Goal: Transaction & Acquisition: Purchase product/service

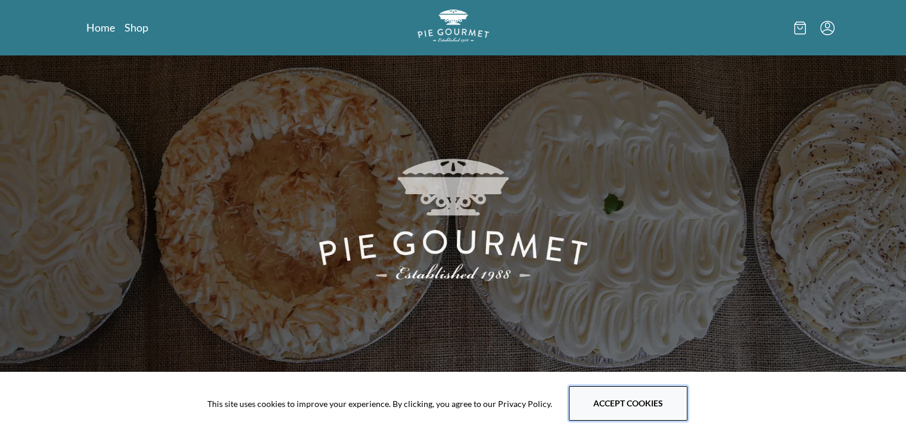
click at [647, 410] on button "Accept cookies" at bounding box center [628, 403] width 119 height 35
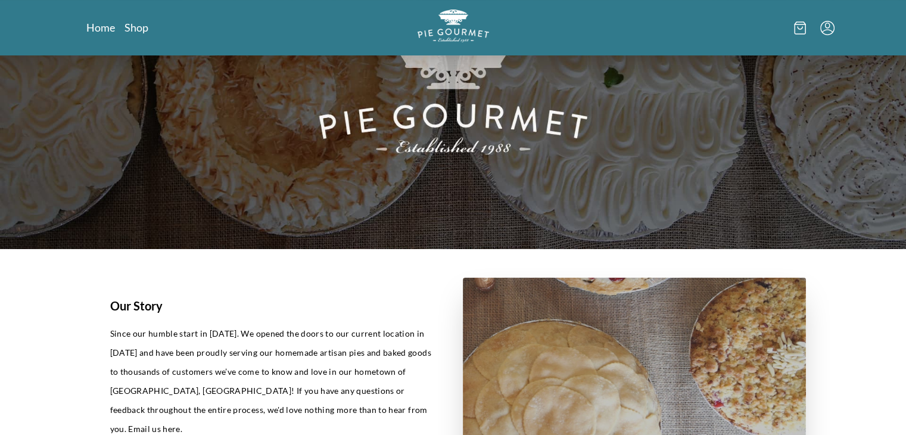
scroll to position [111, 0]
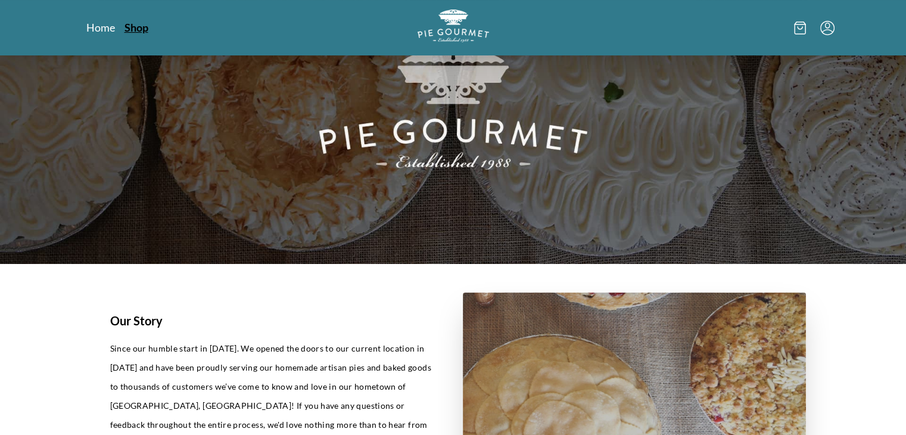
click at [136, 29] on link "Shop" at bounding box center [137, 27] width 24 height 14
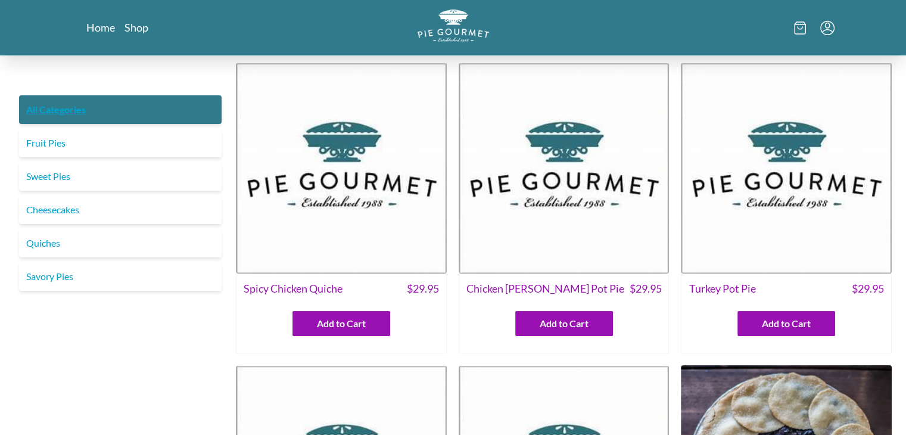
click at [43, 110] on link "All Categories" at bounding box center [120, 109] width 203 height 29
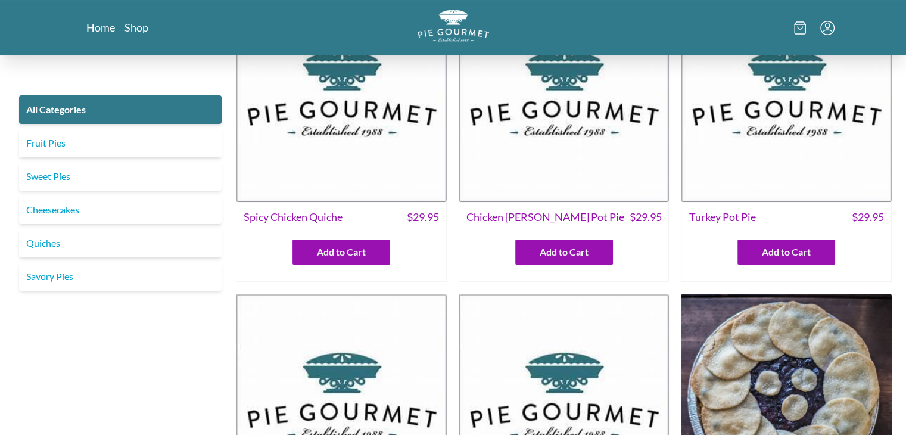
scroll to position [73, 0]
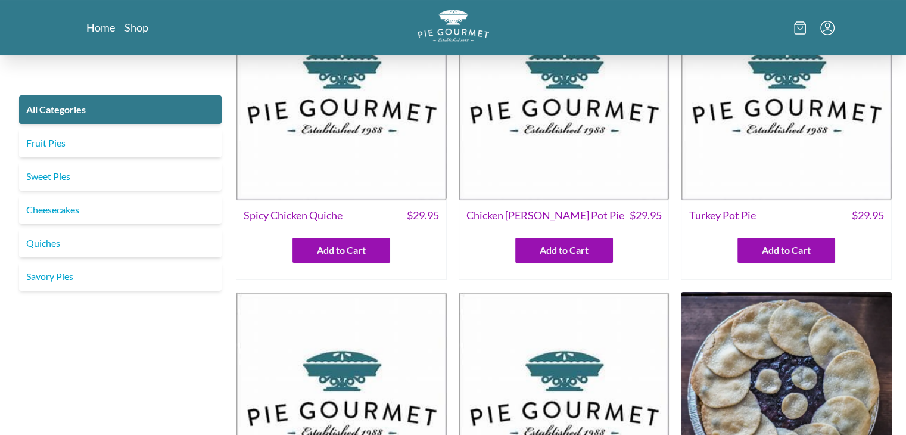
click at [889, 322] on img at bounding box center [786, 397] width 211 height 211
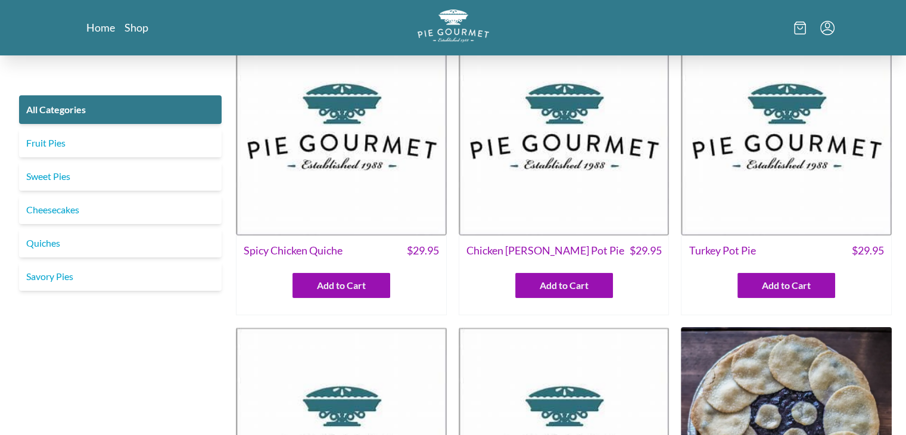
scroll to position [43, 0]
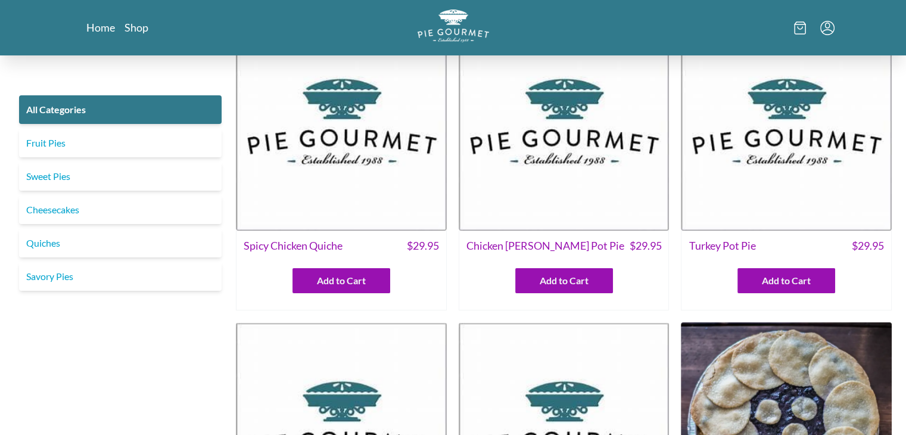
click at [848, 274] on div "Add to Cart" at bounding box center [787, 276] width 210 height 35
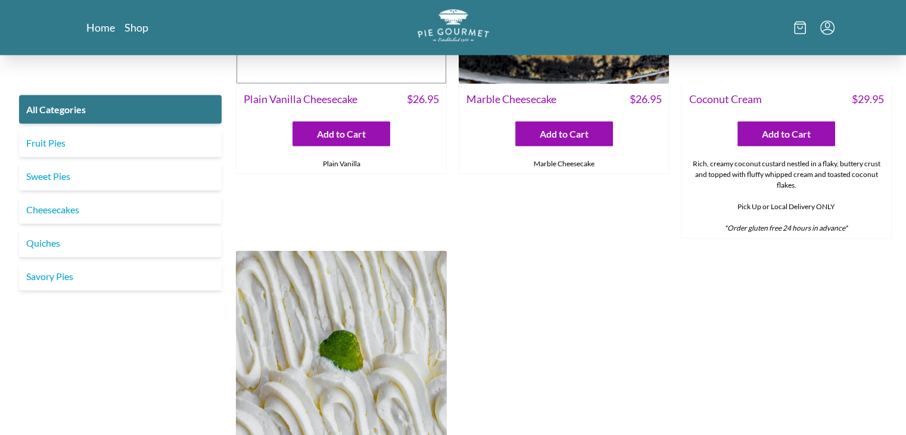
scroll to position [2291, 0]
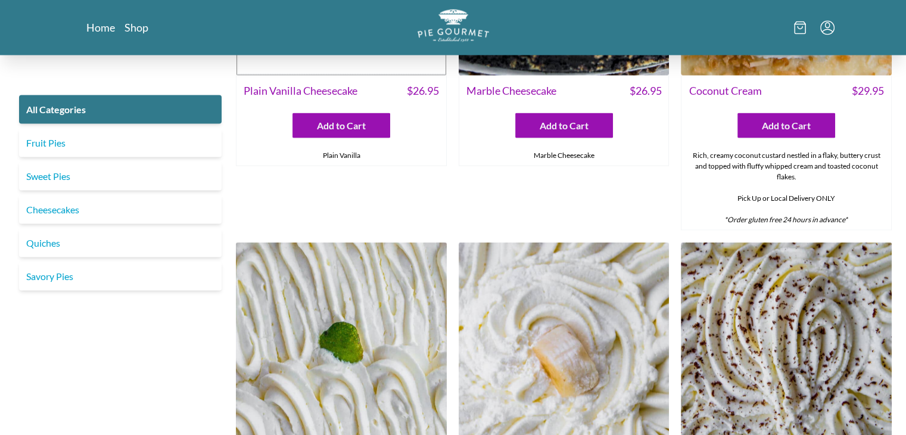
click at [839, 320] on img at bounding box center [786, 347] width 211 height 211
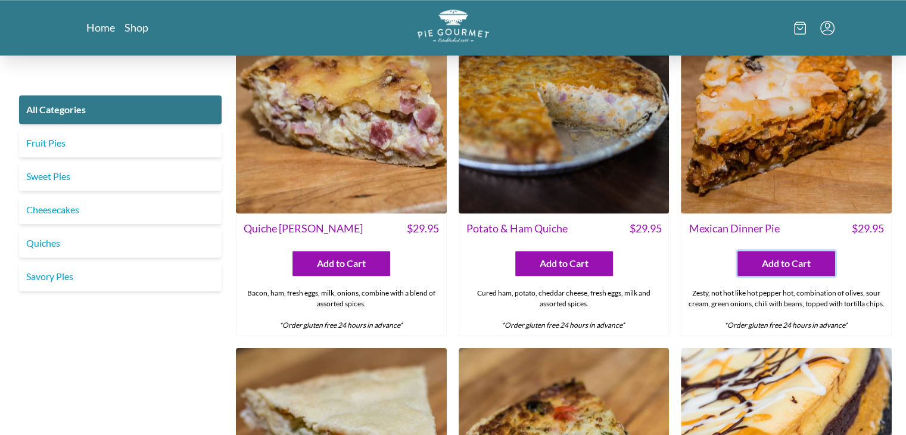
scroll to position [1445, 0]
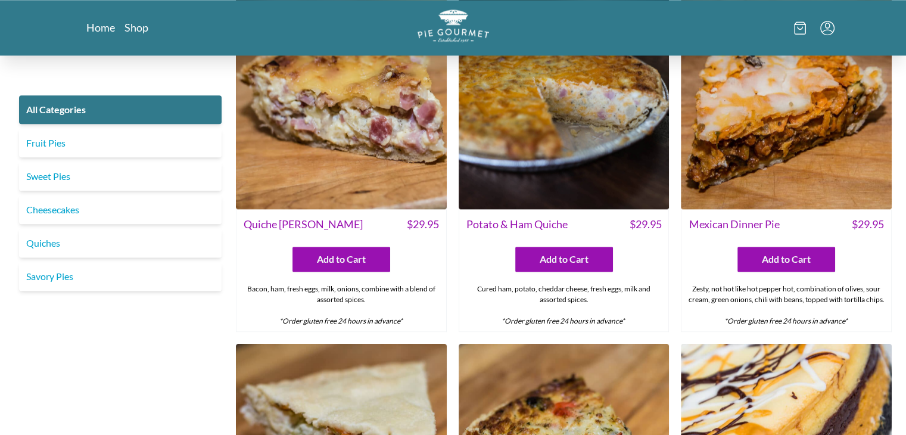
click at [878, 318] on div "Zesty, not hot like hot pepper hot, combination of olives, sour cream, green on…" at bounding box center [787, 305] width 210 height 52
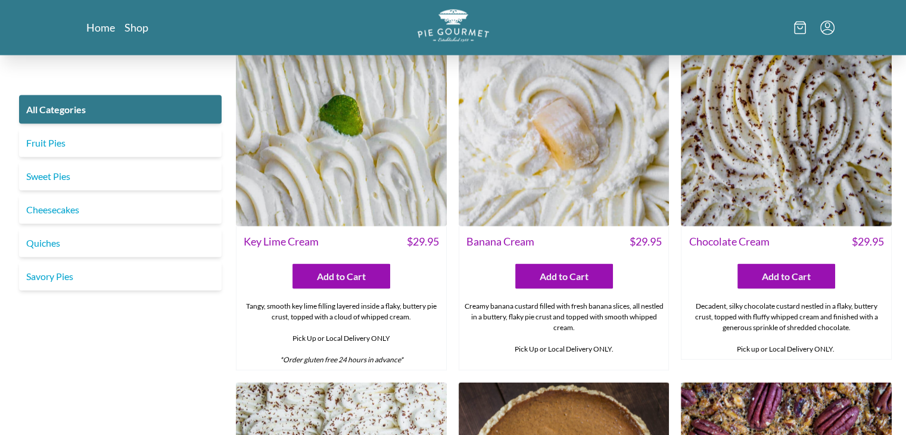
scroll to position [2518, 0]
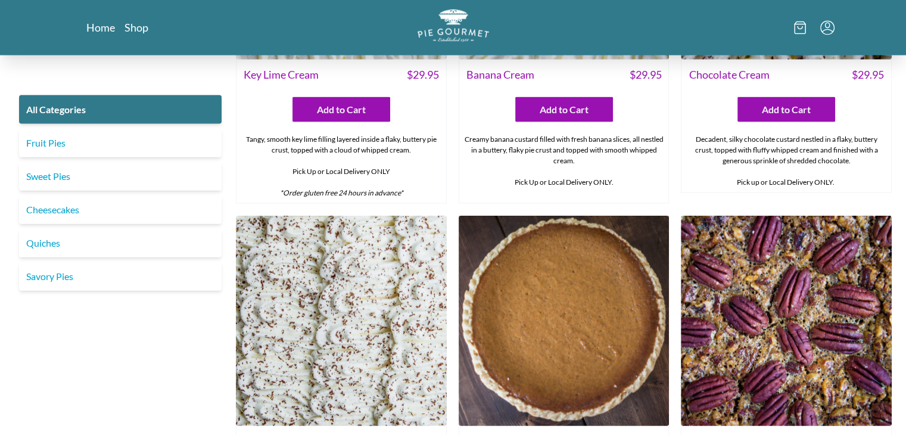
click at [842, 331] on img at bounding box center [786, 321] width 211 height 211
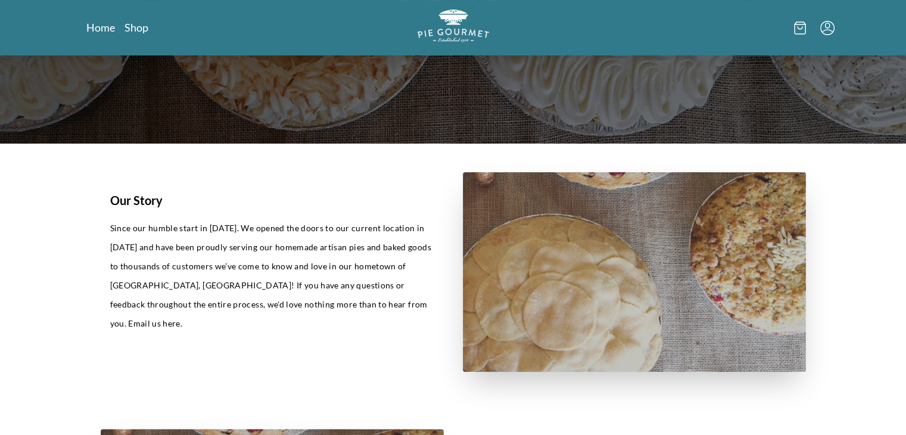
scroll to position [234, 0]
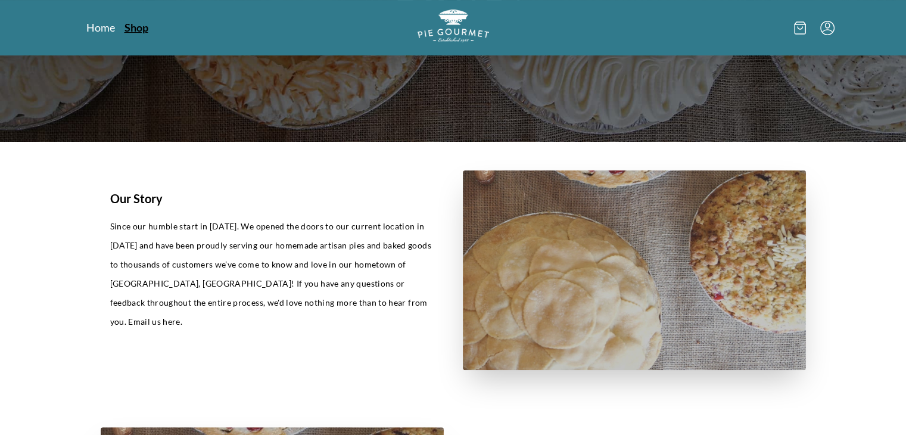
click at [147, 26] on link "Shop" at bounding box center [137, 27] width 24 height 14
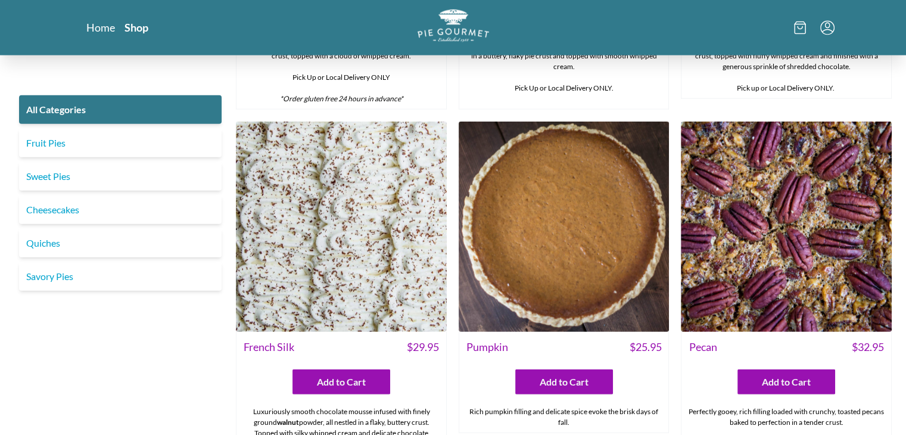
scroll to position [2779, 0]
click at [889, 225] on img at bounding box center [786, 227] width 211 height 211
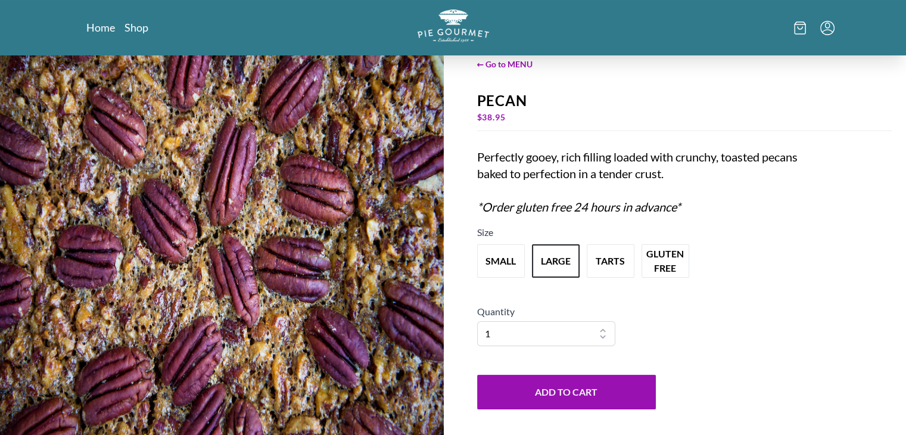
scroll to position [57, 0]
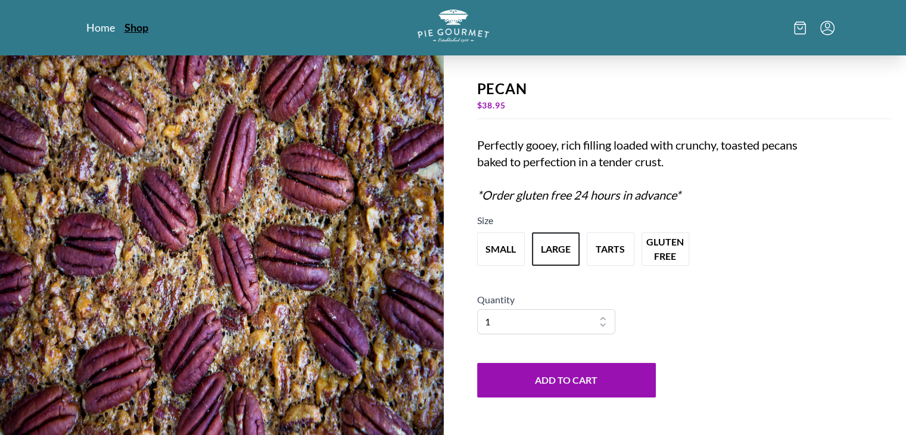
click at [144, 33] on link "Shop" at bounding box center [137, 27] width 24 height 14
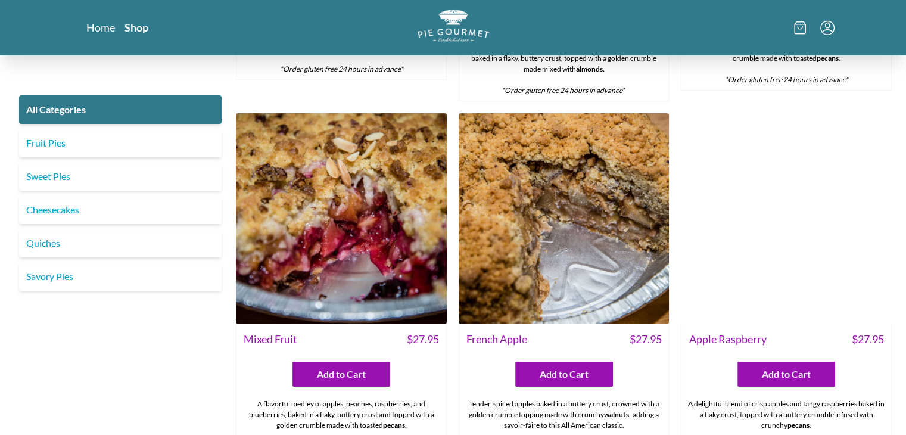
scroll to position [3907, 0]
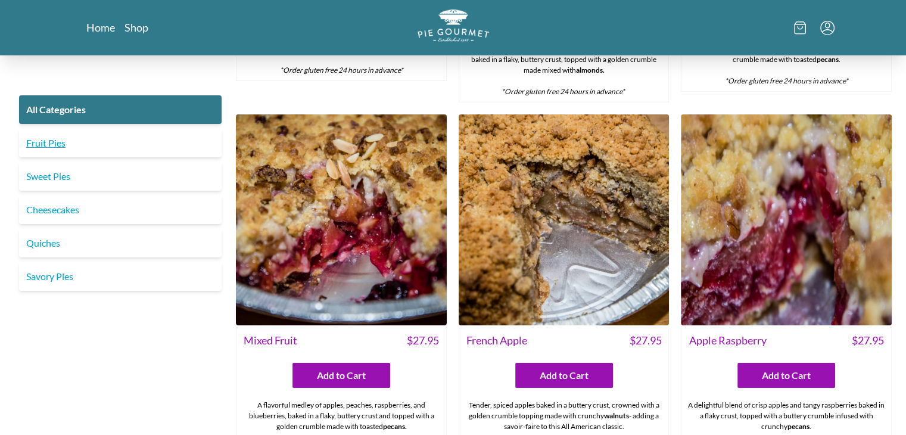
click at [38, 151] on link "Fruit Pies" at bounding box center [120, 143] width 203 height 29
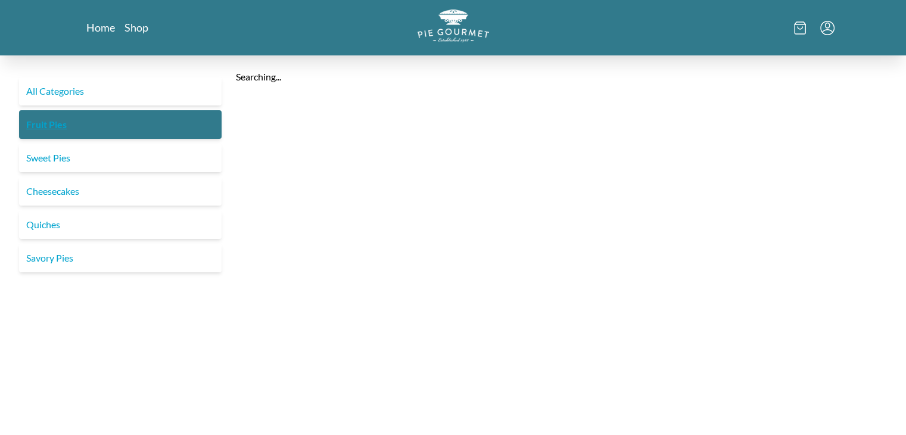
click at [49, 139] on link "Fruit Pies" at bounding box center [120, 124] width 203 height 29
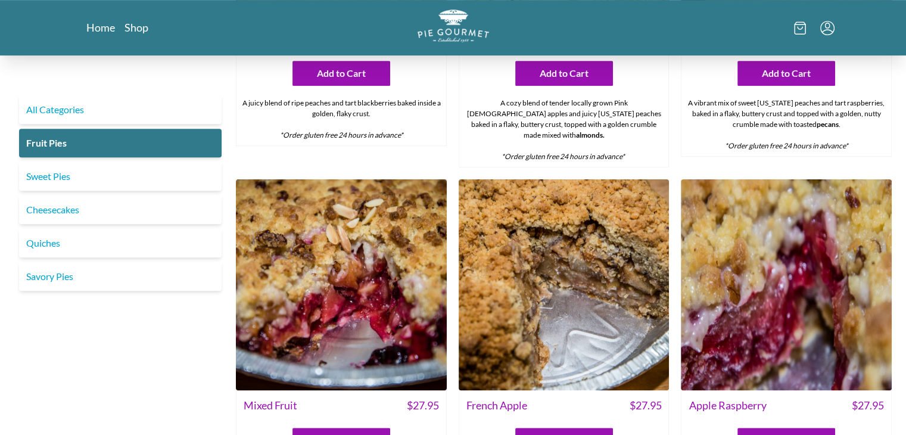
scroll to position [598, 0]
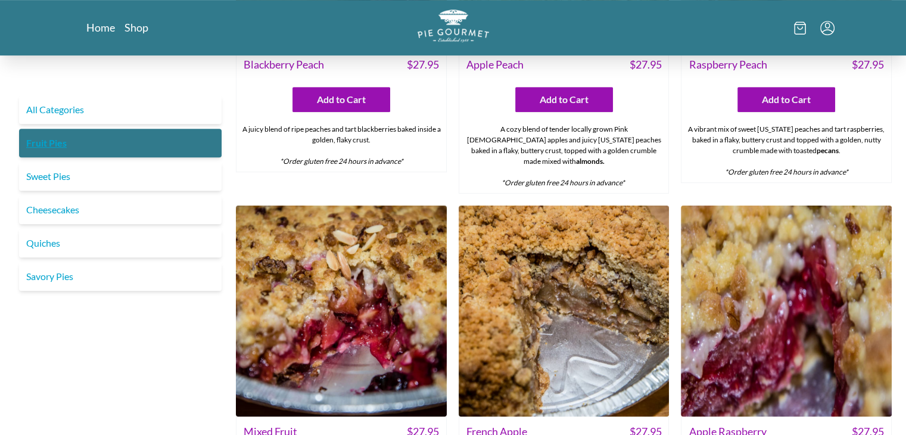
click at [52, 142] on link "Fruit Pies" at bounding box center [120, 143] width 203 height 29
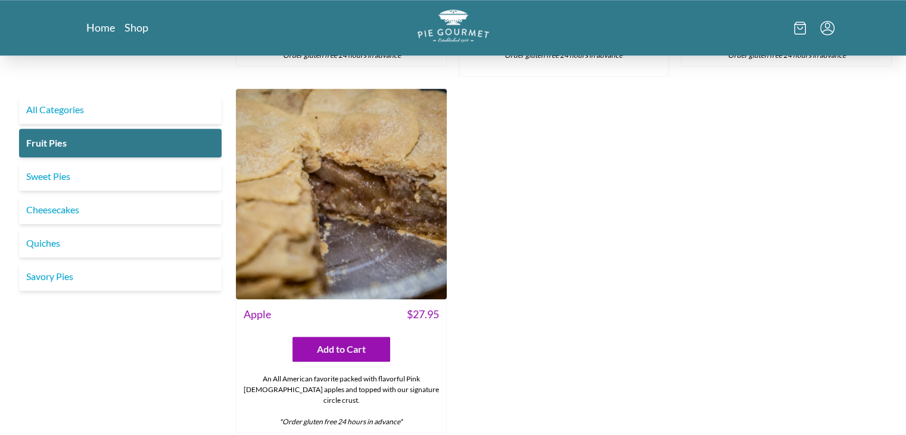
scroll to position [1082, 0]
click at [52, 179] on link "Sweet Pies" at bounding box center [120, 176] width 203 height 29
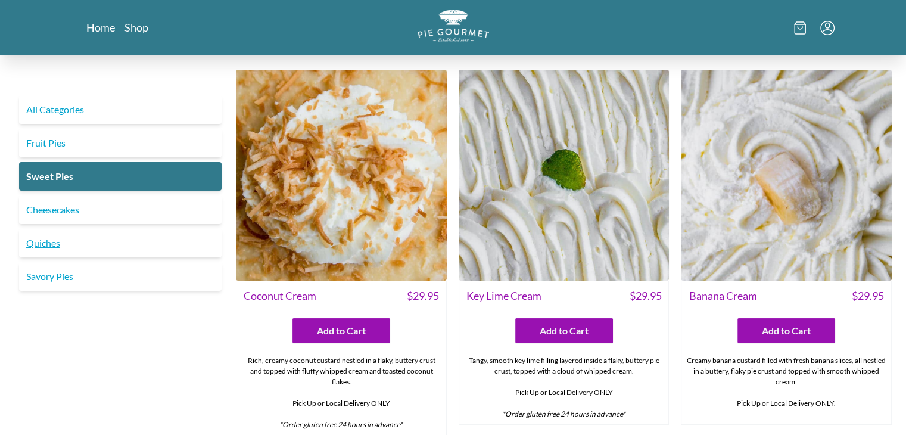
click at [49, 244] on link "Quiches" at bounding box center [120, 243] width 203 height 29
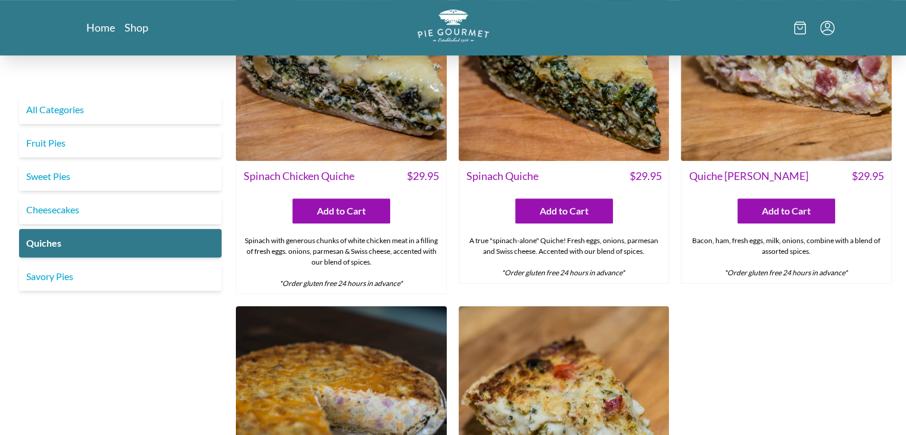
scroll to position [485, 0]
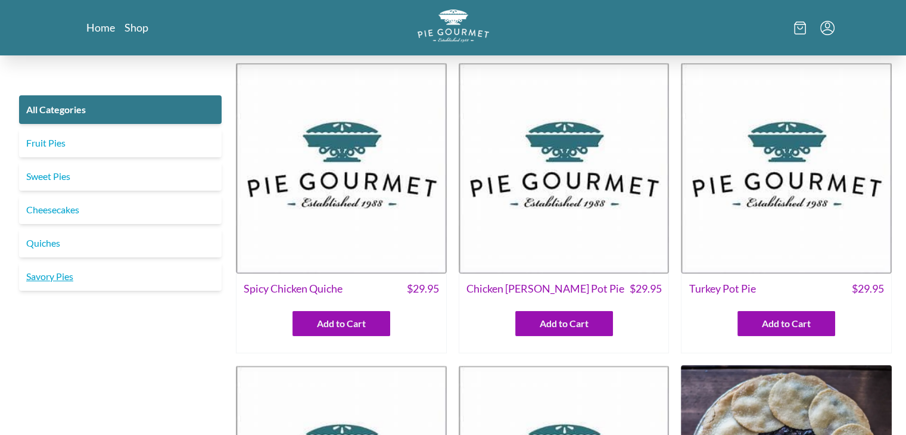
click at [33, 265] on link "Savory Pies" at bounding box center [120, 276] width 203 height 29
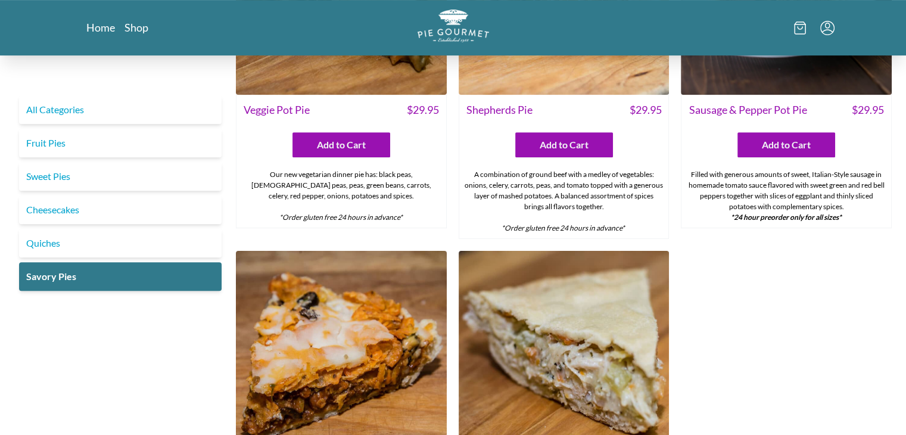
scroll to position [479, 0]
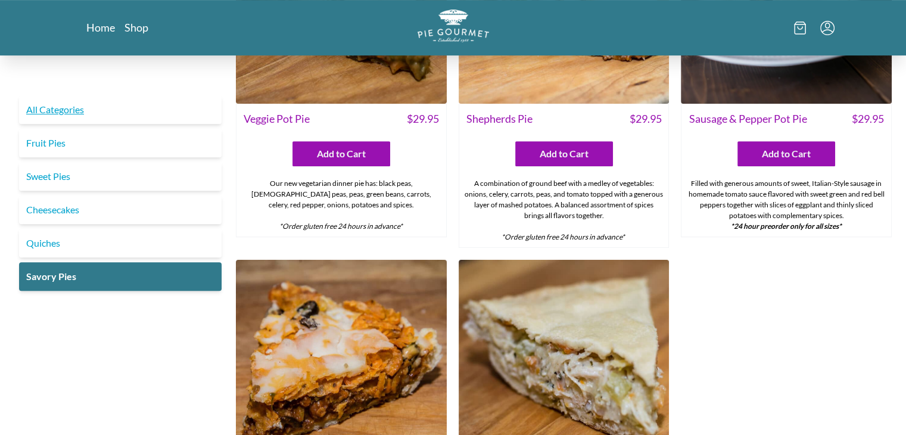
click at [65, 119] on link "All Categories" at bounding box center [120, 109] width 203 height 29
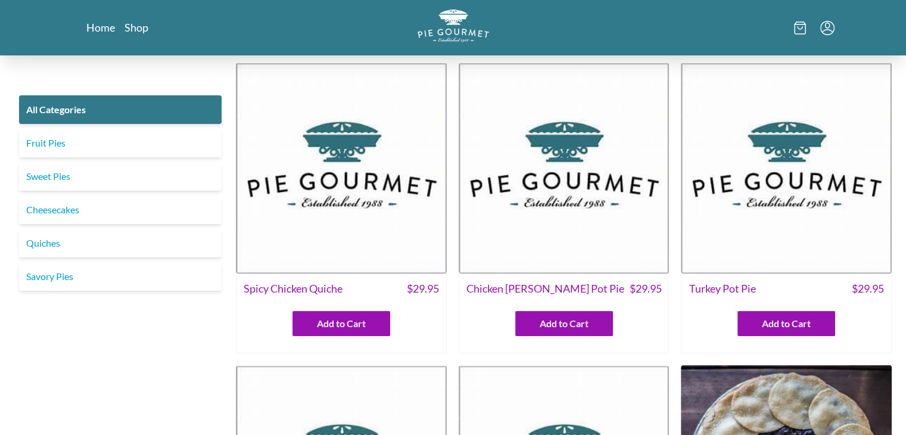
scroll to position [86, 0]
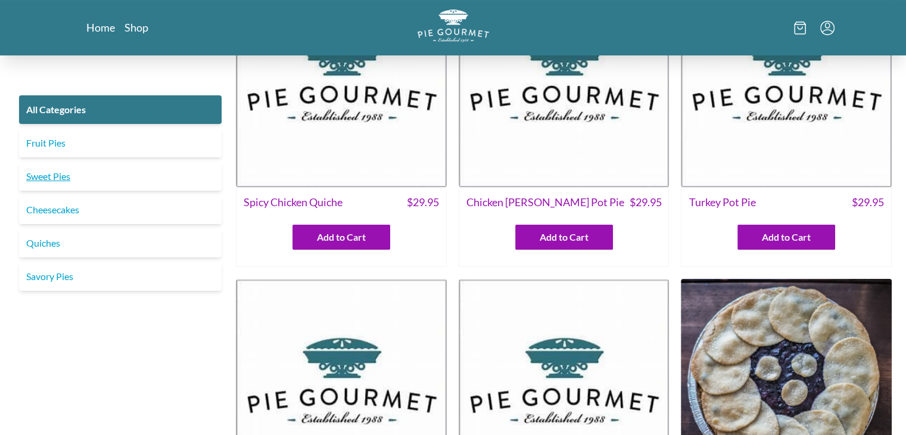
click at [60, 179] on link "Sweet Pies" at bounding box center [120, 176] width 203 height 29
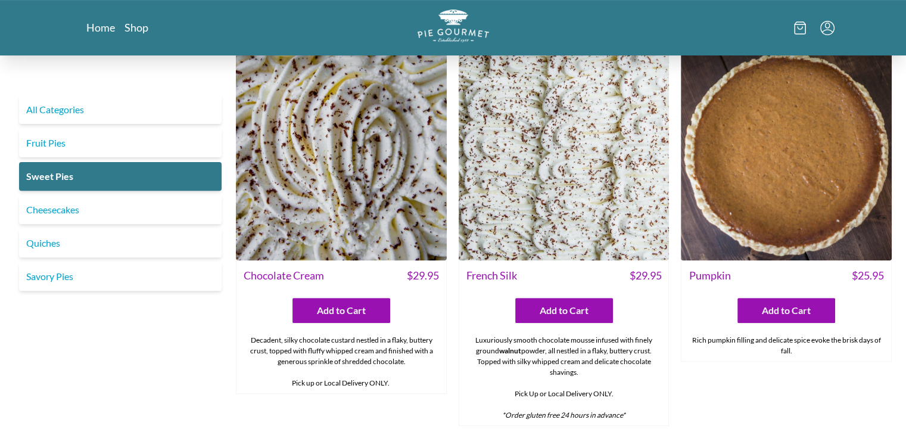
scroll to position [403, 0]
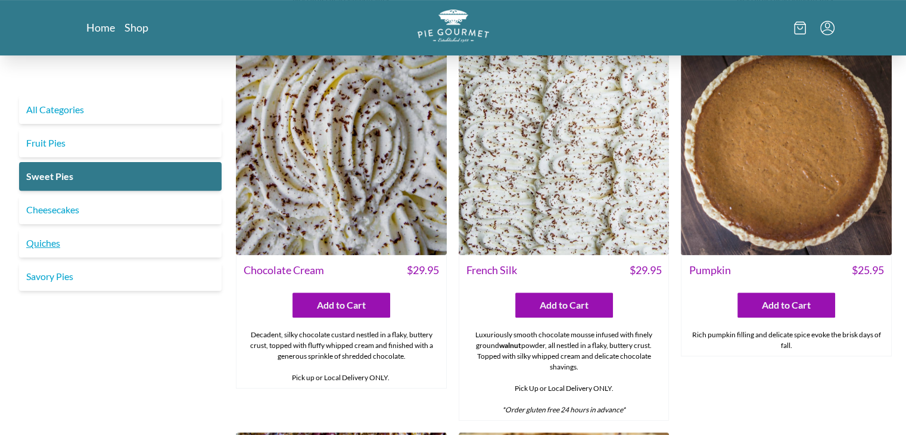
click at [61, 242] on link "Quiches" at bounding box center [120, 243] width 203 height 29
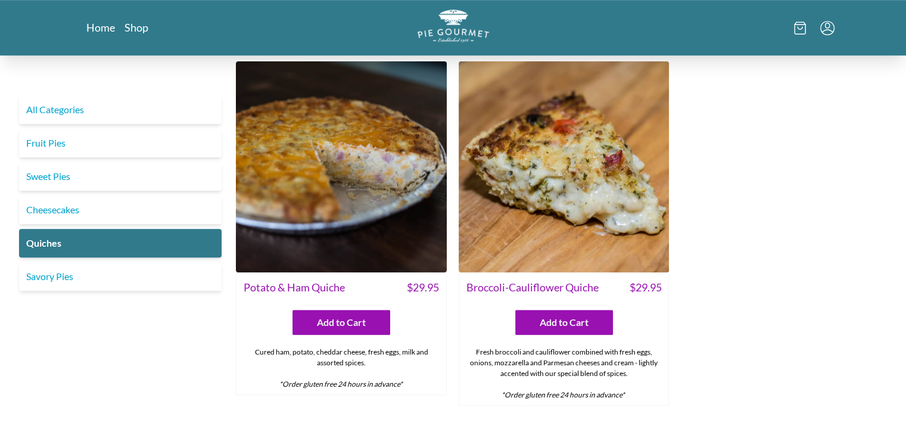
scroll to position [730, 0]
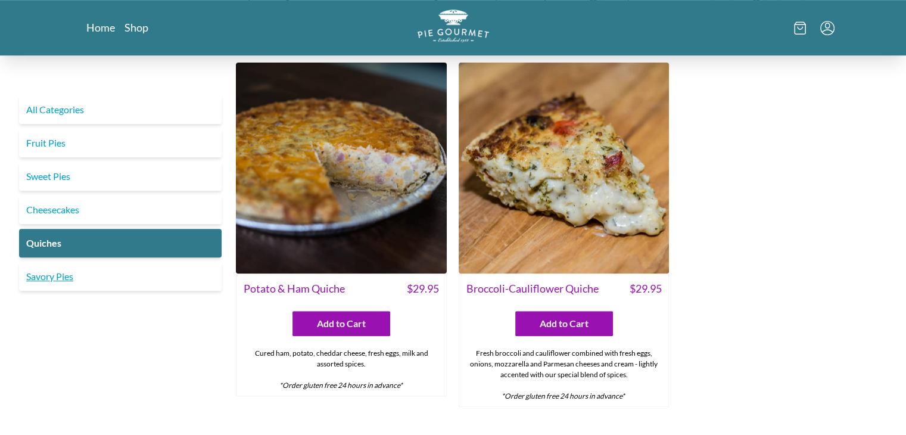
click at [64, 279] on link "Savory Pies" at bounding box center [120, 276] width 203 height 29
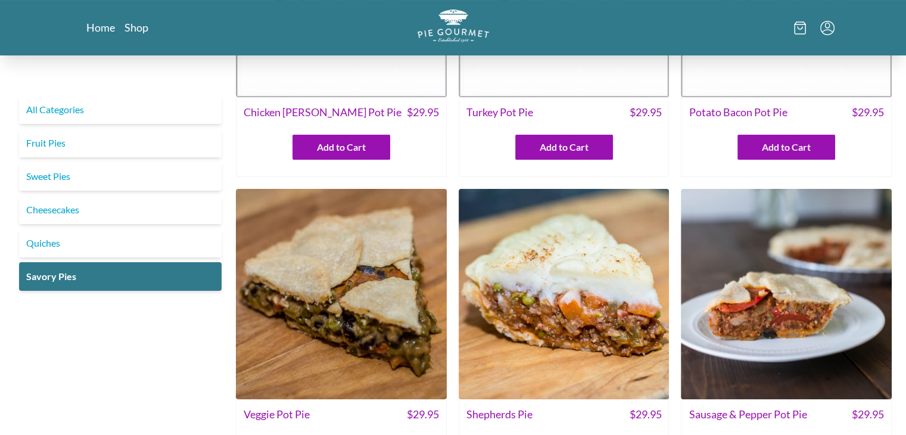
scroll to position [183, 0]
click at [81, 250] on link "Quiches" at bounding box center [120, 243] width 203 height 29
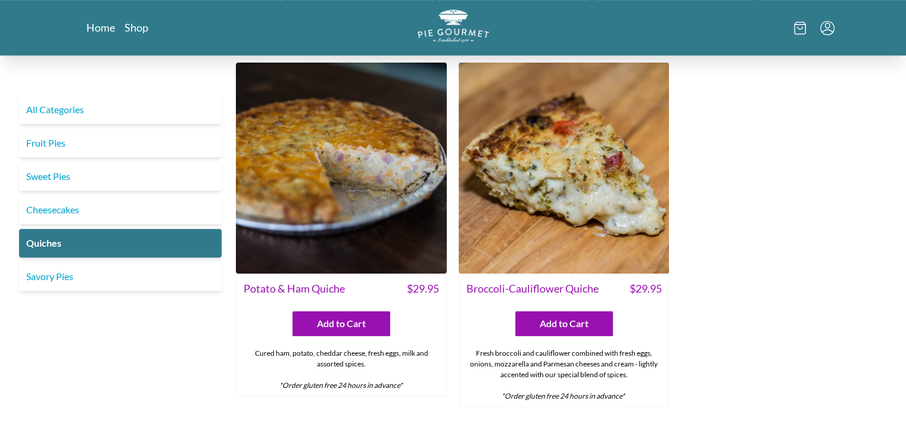
scroll to position [725, 0]
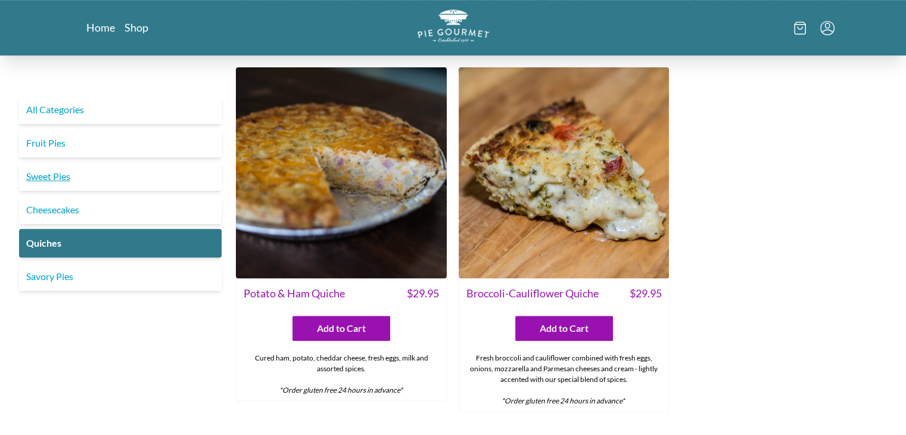
click at [51, 167] on link "Sweet Pies" at bounding box center [120, 176] width 203 height 29
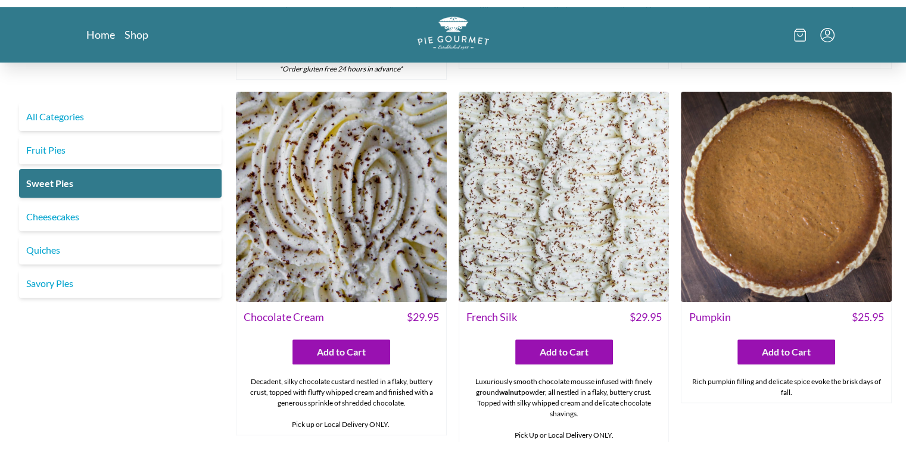
scroll to position [357, 0]
